Goal: Communication & Community: Answer question/provide support

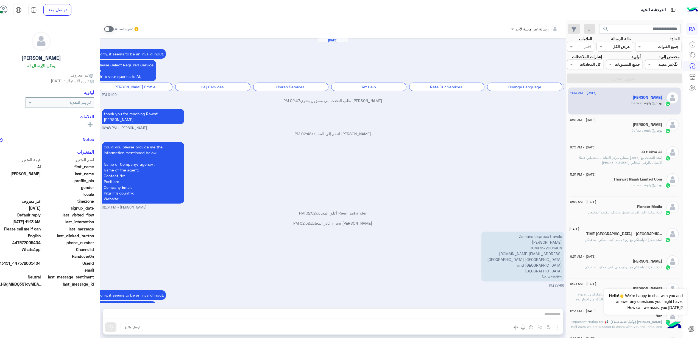
scroll to position [693, 0]
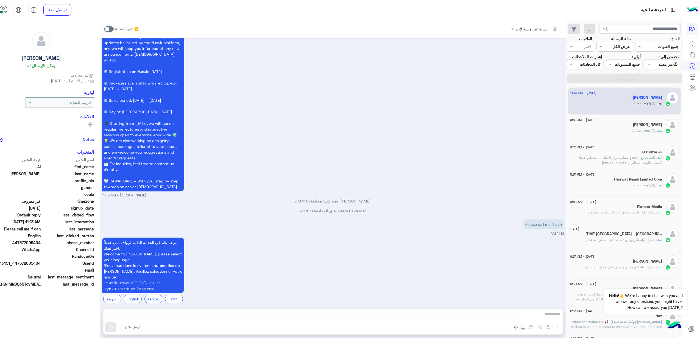
click at [552, 220] on p "Please call me if can" at bounding box center [543, 225] width 40 height 10
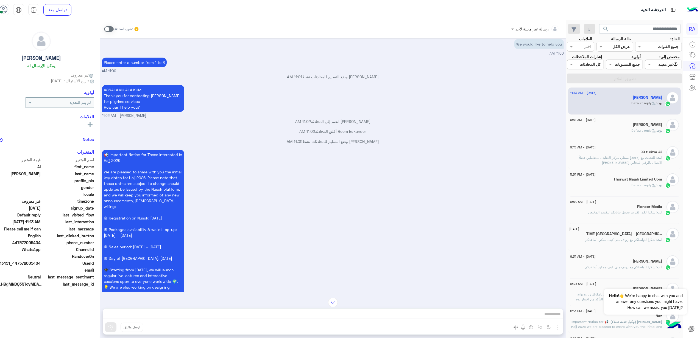
scroll to position [364, 0]
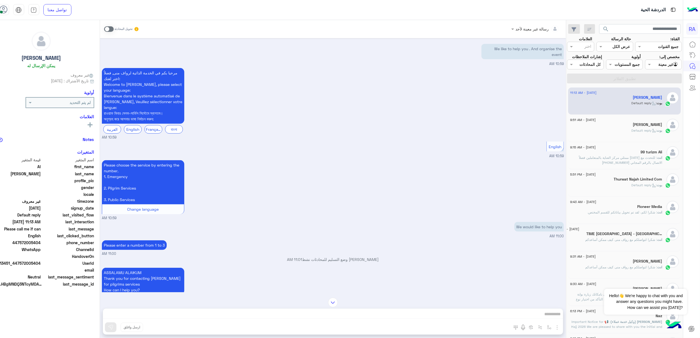
click at [41, 244] on span "447572005404" at bounding box center [14, 243] width 52 height 6
copy span "447572005404"
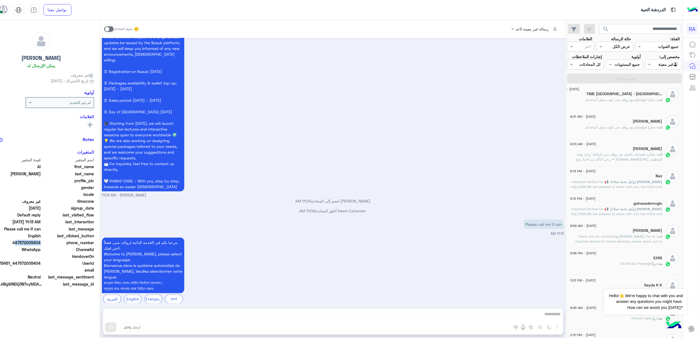
scroll to position [183, 0]
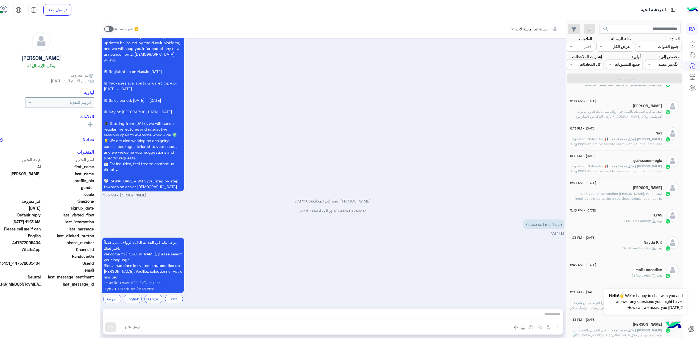
click at [663, 65] on div at bounding box center [663, 64] width 36 height 6
click at [663, 83] on div "غير معينة" at bounding box center [666, 86] width 31 height 11
click at [662, 64] on div at bounding box center [663, 64] width 36 height 6
click at [663, 97] on b "الوارد لديك" at bounding box center [664, 96] width 17 height 5
click at [662, 83] on button "تطبيق الفلاتر" at bounding box center [624, 79] width 115 height 10
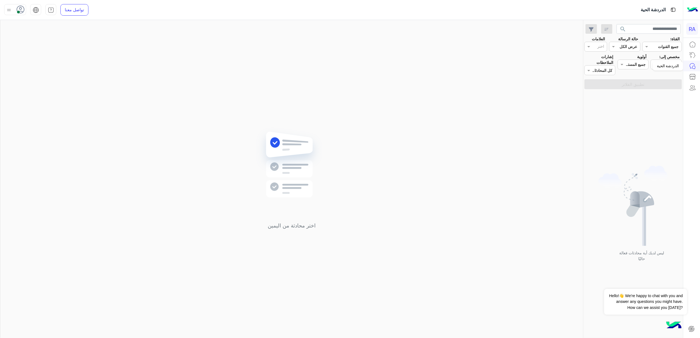
click at [671, 63] on div "الدردشة الحية" at bounding box center [668, 66] width 30 height 9
click at [655, 62] on span at bounding box center [654, 65] width 7 height 6
click at [660, 85] on b "غير معينة" at bounding box center [666, 85] width 15 height 5
click at [660, 85] on button "تطبيق الفلاتر" at bounding box center [632, 84] width 97 height 10
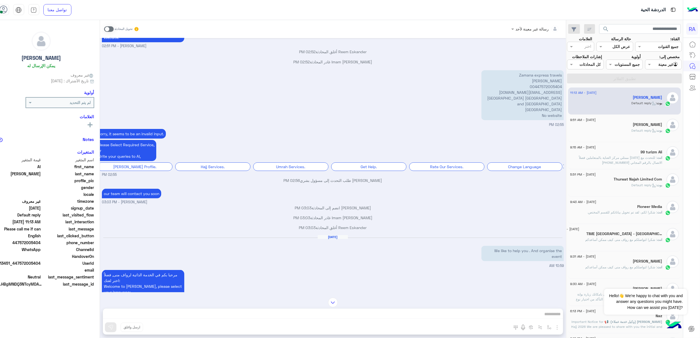
scroll to position [144, 0]
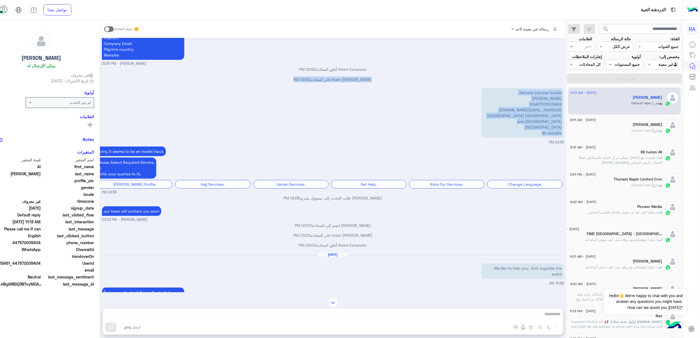
drag, startPoint x: 556, startPoint y: 120, endPoint x: 579, endPoint y: 77, distance: 48.8
click at [566, 77] on div "[DATE] Sorry, it seems to be an invalid input. Please Select Required Service, …" at bounding box center [333, 165] width 466 height 254
drag, startPoint x: 579, startPoint y: 77, endPoint x: 571, endPoint y: 104, distance: 28.0
click at [564, 104] on p "Zamana express travels [PERSON_NAME] 00447572005404 [EMAIL_ADDRESS][DOMAIN_NAME…" at bounding box center [522, 113] width 82 height 50
drag, startPoint x: 558, startPoint y: 120, endPoint x: 580, endPoint y: 85, distance: 41.5
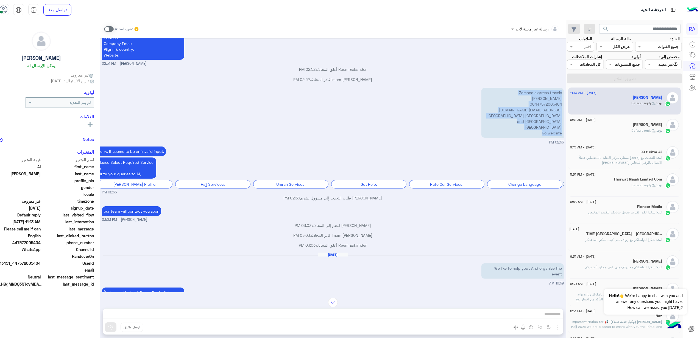
click at [564, 88] on app-msgs-text "Zamana express travels [PERSON_NAME] 00447572005404 [EMAIL_ADDRESS][DOMAIN_NAME…" at bounding box center [522, 113] width 82 height 50
copy p "Zamana express travels [PERSON_NAME] 00447572005404 [EMAIL_ADDRESS][DOMAIN_NAME…"
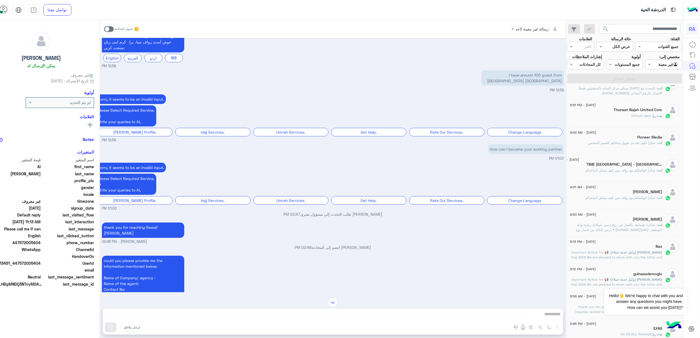
scroll to position [0, 0]
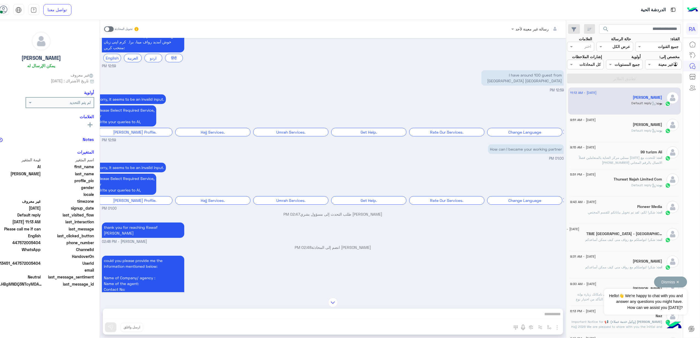
click at [682, 302] on span "Hello!👋 We're happy to chat with you and answer any questions you might have. H…" at bounding box center [645, 302] width 83 height 26
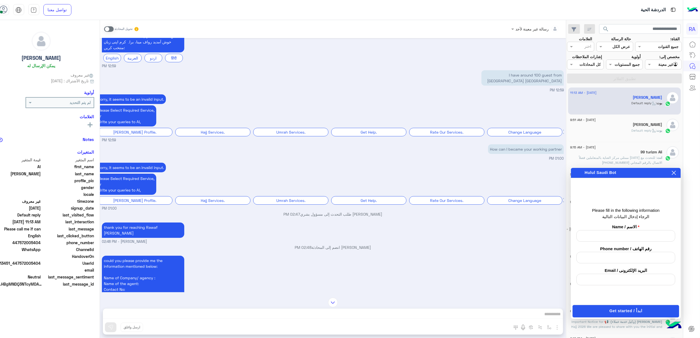
click at [510, 268] on div "could you please provide me the information mentioned below: Name of Company/ a…" at bounding box center [333, 289] width 462 height 69
click at [674, 175] on button at bounding box center [673, 173] width 5 height 6
click at [588, 219] on button "نعم / Yes" at bounding box center [594, 220] width 27 height 8
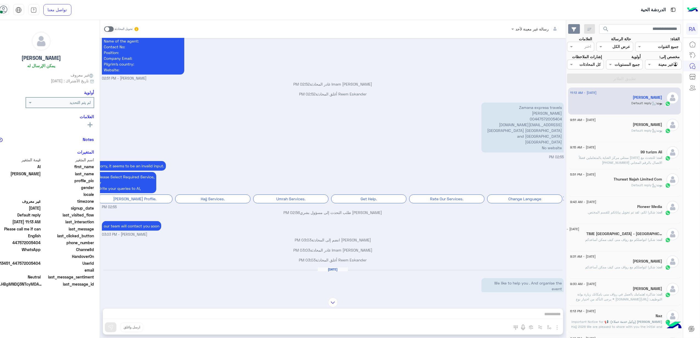
scroll to position [2532, 0]
